Goal: Information Seeking & Learning: Learn about a topic

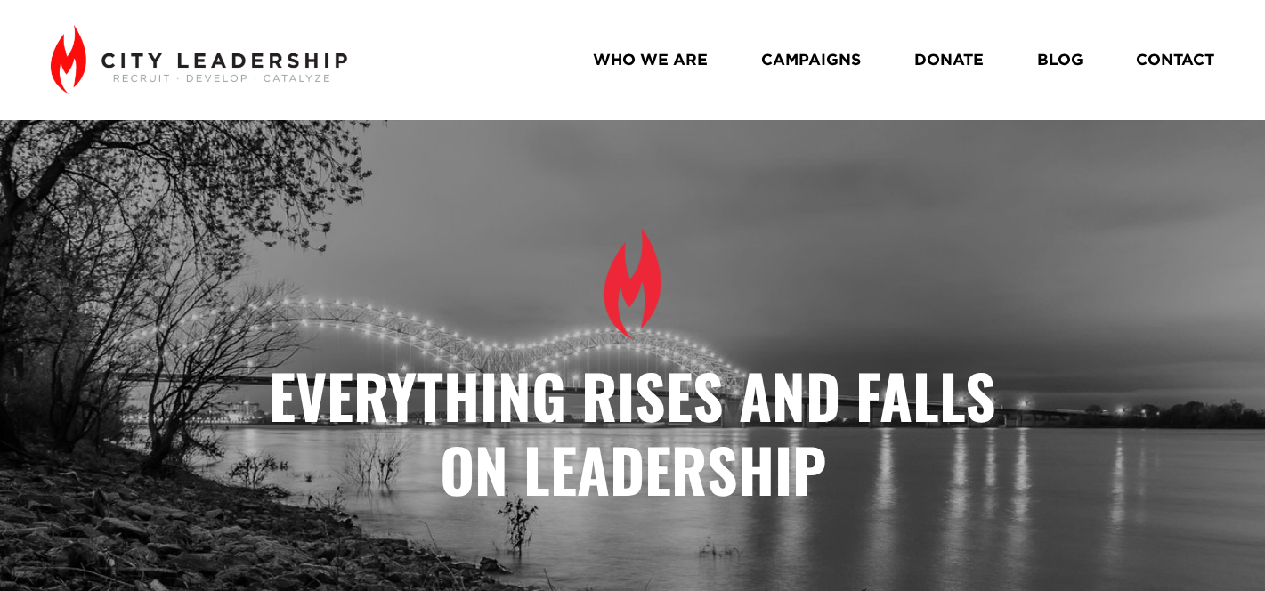
click at [1068, 69] on link "BLOG" at bounding box center [1060, 59] width 46 height 31
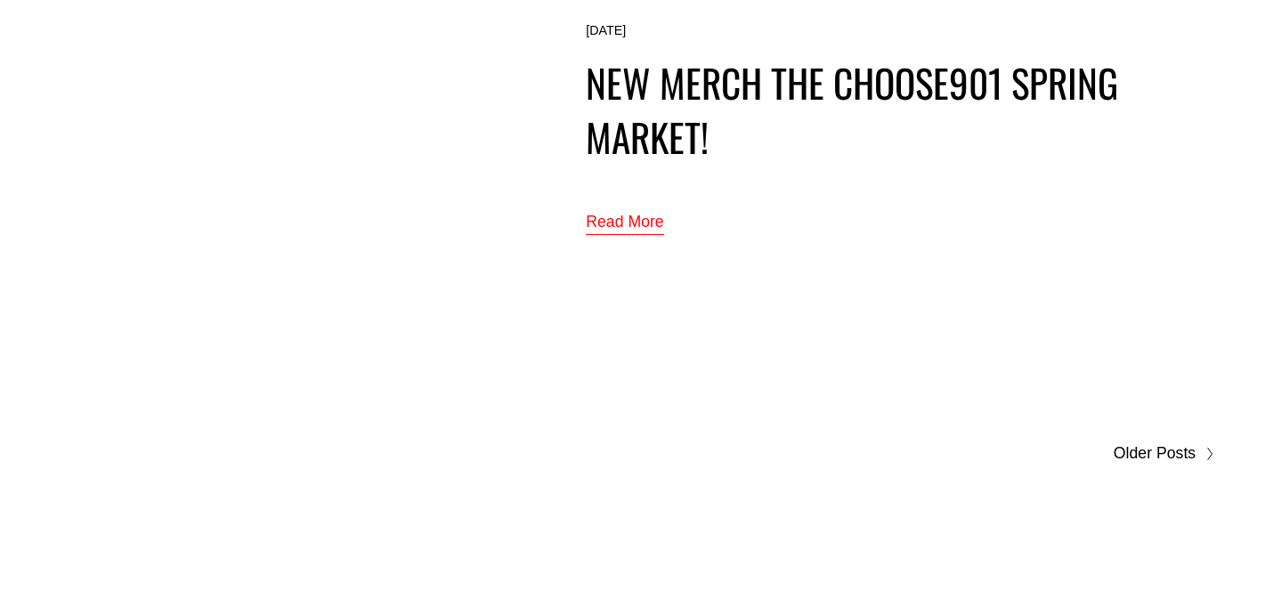
scroll to position [9809, 0]
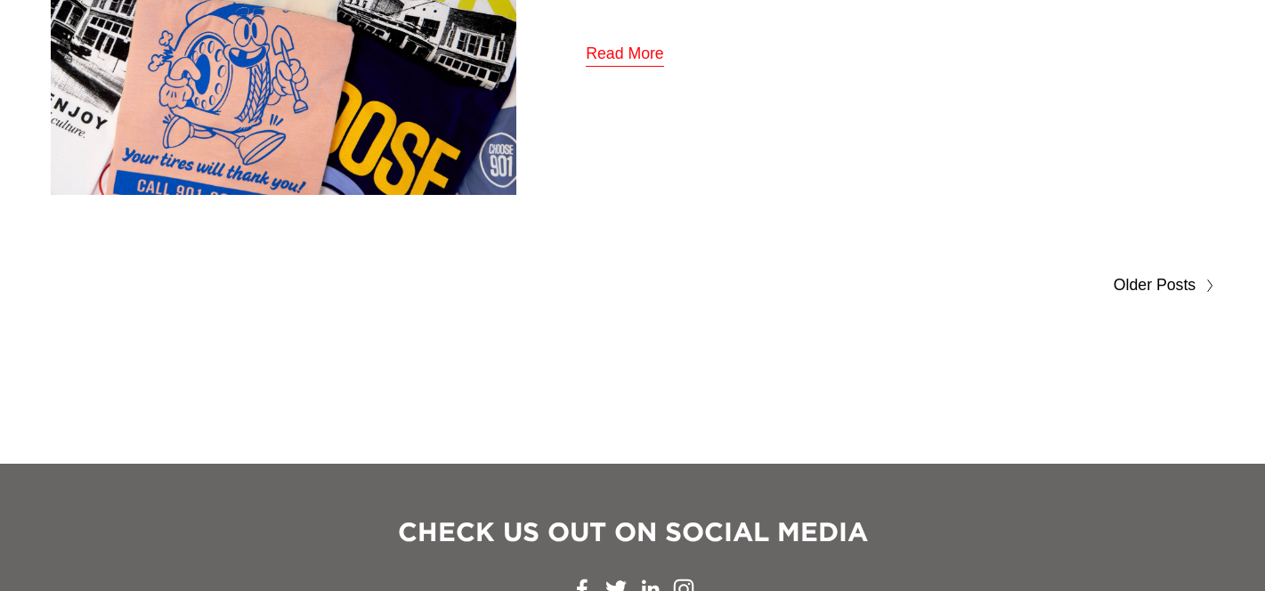
click at [1180, 293] on span "Older Posts" at bounding box center [1154, 285] width 82 height 28
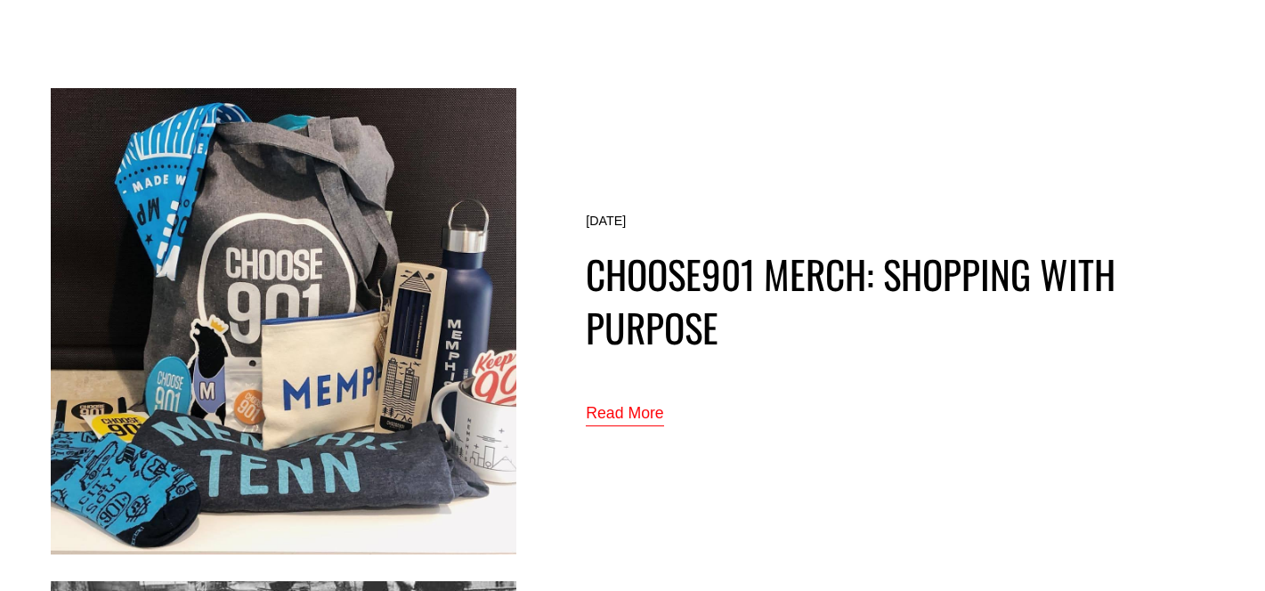
scroll to position [5015, 0]
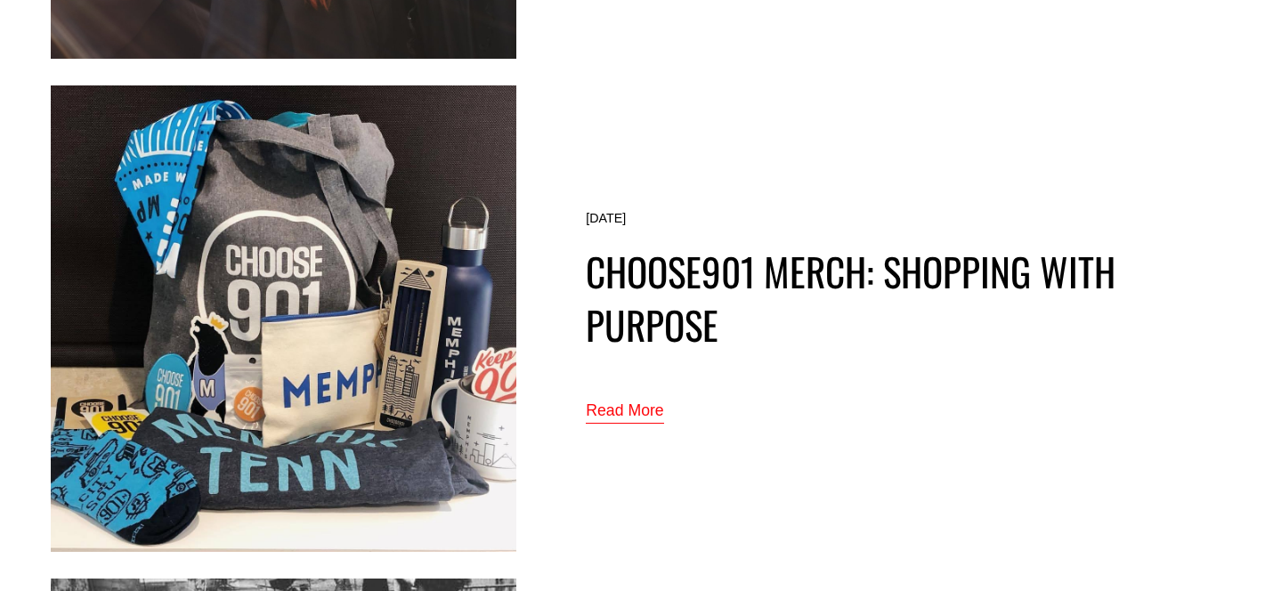
click at [632, 413] on link "Read More" at bounding box center [625, 411] width 78 height 29
